Goal: Information Seeking & Learning: Learn about a topic

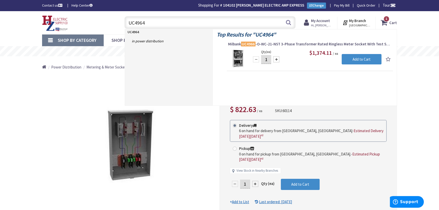
click at [159, 21] on input "UC4964" at bounding box center [210, 22] width 171 height 13
drag, startPoint x: 156, startPoint y: 22, endPoint x: 128, endPoint y: 22, distance: 28.2
click at [128, 22] on input "UC4964" at bounding box center [210, 22] width 171 height 13
type input "UC4966"
drag, startPoint x: 223, startPoint y: 131, endPoint x: 220, endPoint y: 132, distance: 3.4
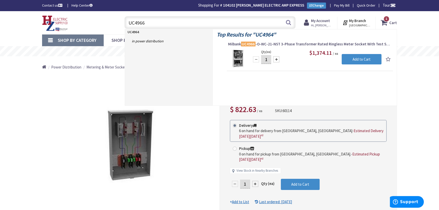
click at [223, 131] on div "Milbank UC7478-O-81-NOE 1-Phase Transformer Rated Ringless Meter Socket With Pr…" at bounding box center [309, 147] width 178 height 147
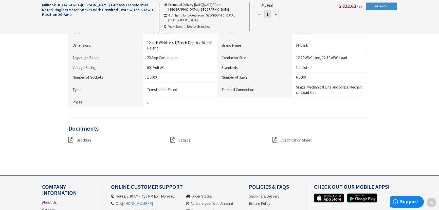
scroll to position [430, 0]
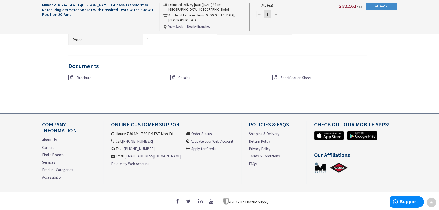
click at [302, 75] on span "Specification Sheet" at bounding box center [296, 77] width 31 height 5
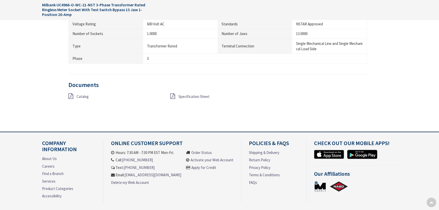
scroll to position [409, 0]
type input "Piper Farm, [STREET_ADDRESS]"
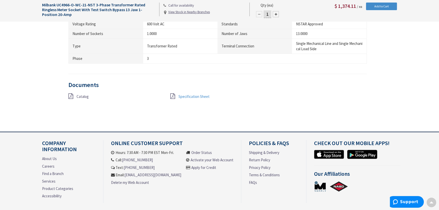
scroll to position [0, 0]
click at [88, 95] on span "Catalog" at bounding box center [83, 96] width 12 height 5
